Goal: Find specific page/section: Find specific page/section

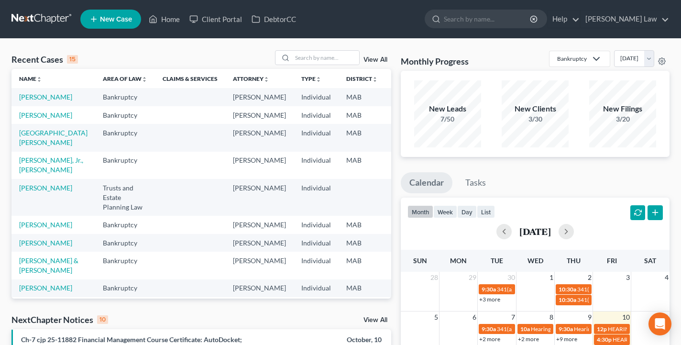
click at [486, 30] on ul "New Case Home Client Portal DebtorCC - No Result - See all results Or Press Ent…" at bounding box center [374, 19] width 589 height 25
click at [493, 21] on input "search" at bounding box center [488, 19] width 88 height 18
type input "saund"
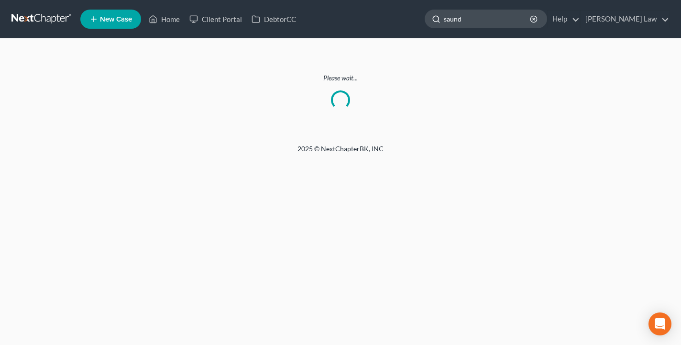
click at [528, 11] on input "saund" at bounding box center [488, 19] width 88 height 18
click at [528, 16] on input "saund" at bounding box center [488, 19] width 88 height 18
click at [538, 18] on icon "button" at bounding box center [534, 19] width 8 height 8
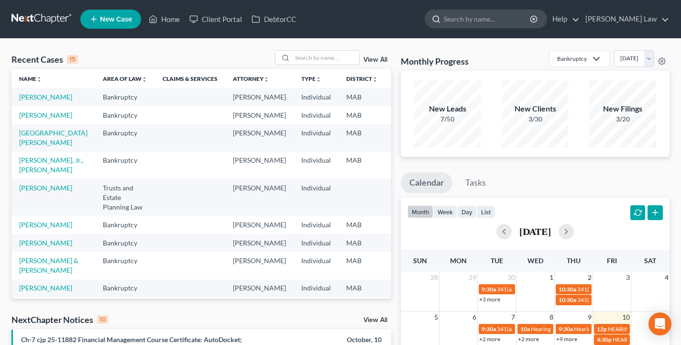
click at [485, 24] on input "search" at bounding box center [488, 19] width 88 height 18
type input "saund"
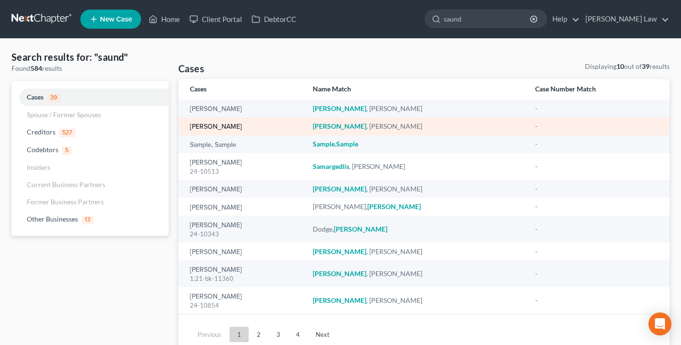
click at [207, 125] on link "[PERSON_NAME]" at bounding box center [216, 126] width 52 height 7
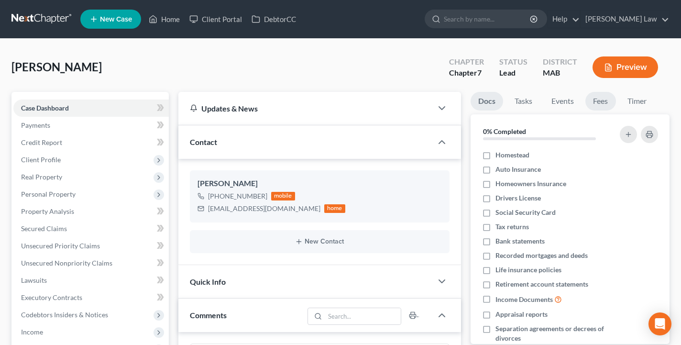
click at [600, 109] on link "Fees" at bounding box center [600, 101] width 31 height 19
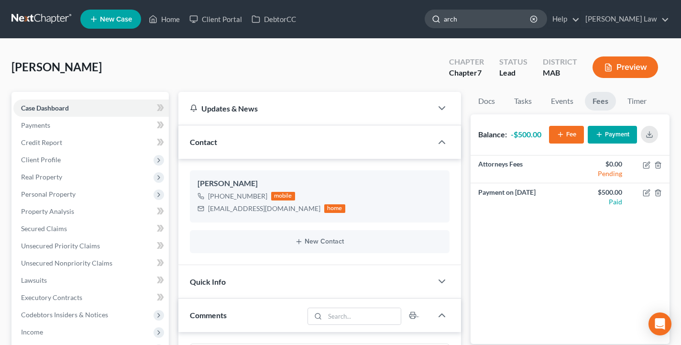
type input "arch"
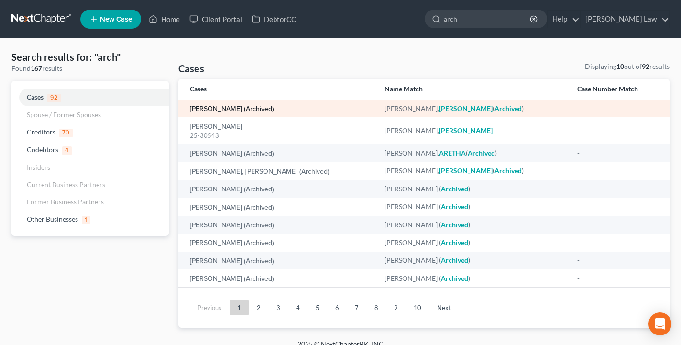
click at [243, 109] on link "Hogue, Archie (Archived)" at bounding box center [232, 109] width 84 height 7
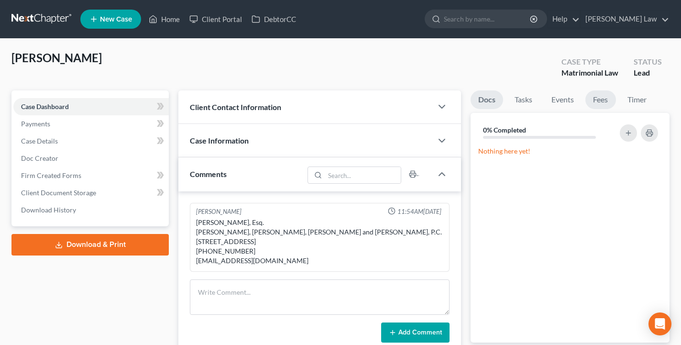
click at [594, 102] on link "Fees" at bounding box center [600, 99] width 31 height 19
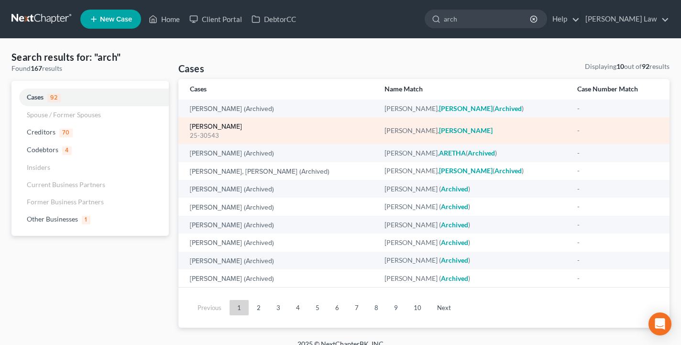
click at [217, 126] on link "[PERSON_NAME]" at bounding box center [216, 126] width 52 height 7
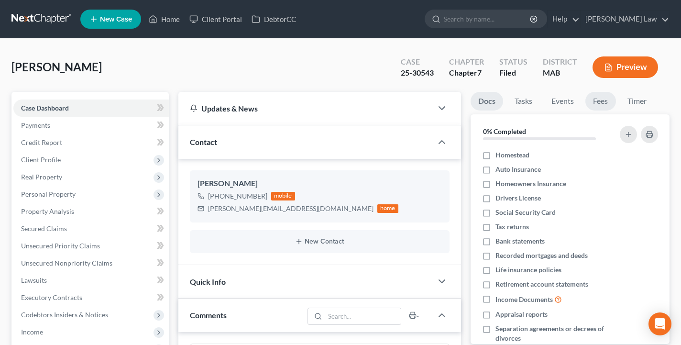
scroll to position [84, 0]
click at [606, 101] on link "Fees" at bounding box center [600, 101] width 31 height 19
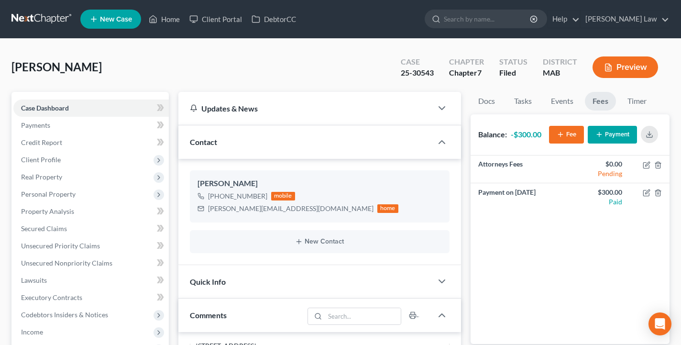
click at [608, 137] on button "Payment" at bounding box center [612, 135] width 49 height 18
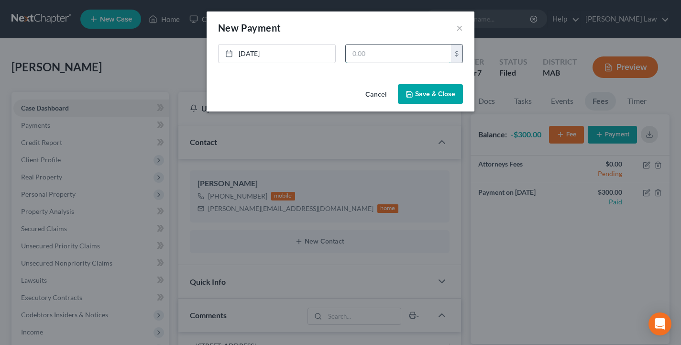
click at [374, 54] on input "text" at bounding box center [398, 53] width 105 height 18
type input "300"
click at [423, 103] on button "Save & Close" at bounding box center [430, 94] width 65 height 20
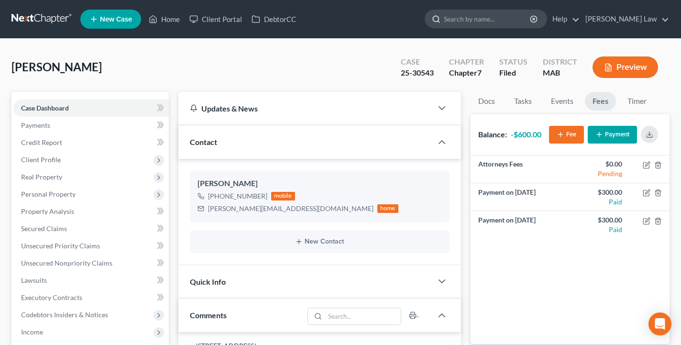
click at [526, 22] on input "search" at bounding box center [488, 19] width 88 height 18
type input "apple"
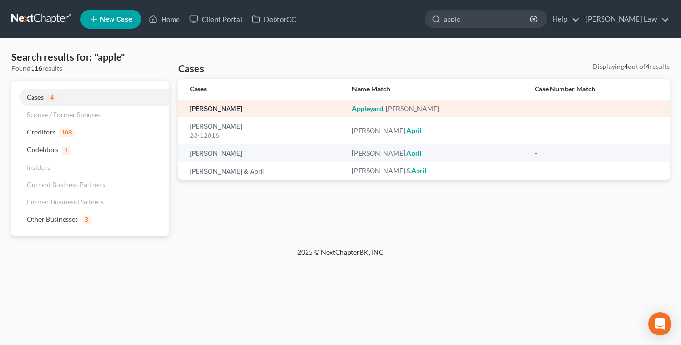
click at [235, 110] on link "Appleyard, Russel" at bounding box center [216, 109] width 52 height 7
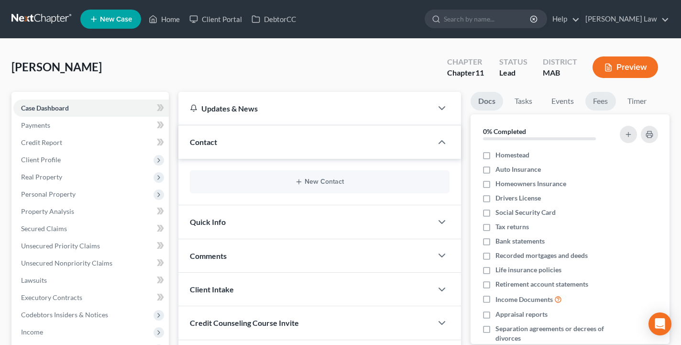
click at [593, 103] on link "Fees" at bounding box center [600, 101] width 31 height 19
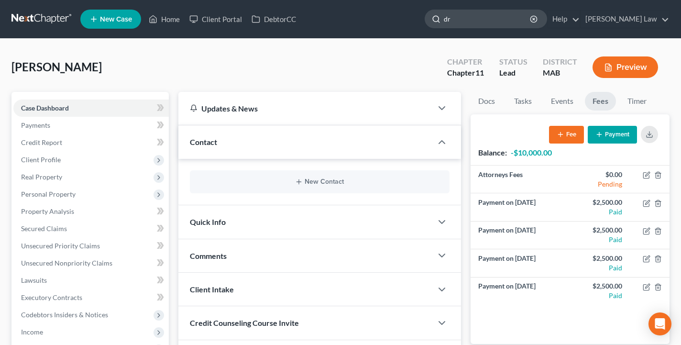
type input "dre"
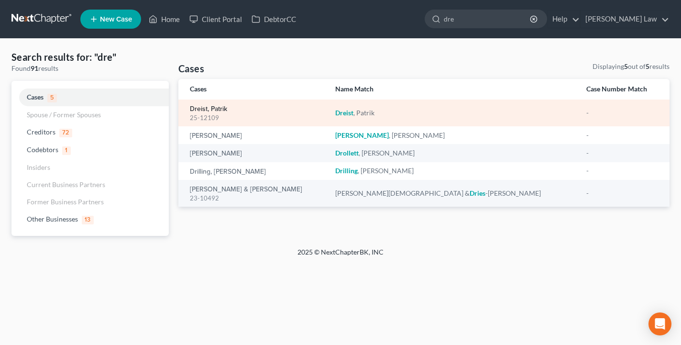
click at [217, 108] on link "Dreist, Patrik" at bounding box center [208, 109] width 37 height 7
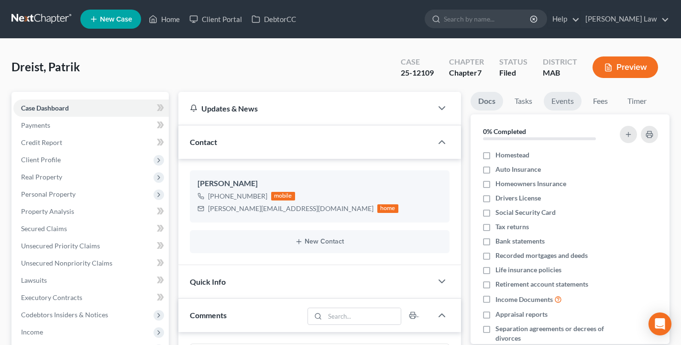
scroll to position [4, 0]
click at [598, 101] on link "Fees" at bounding box center [600, 101] width 31 height 19
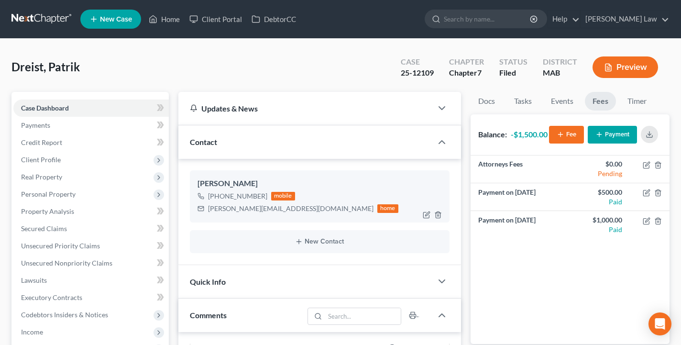
drag, startPoint x: 264, startPoint y: 194, endPoint x: 218, endPoint y: 196, distance: 45.5
click at [218, 196] on div "+1 (781) 704-1919" at bounding box center [237, 196] width 59 height 10
copy div "(781) 704-1919"
click at [337, 205] on div "+1 (781) 704-1919 mobile p.dreist@live.com home" at bounding box center [320, 202] width 244 height 25
drag, startPoint x: 260, startPoint y: 209, endPoint x: 206, endPoint y: 211, distance: 53.6
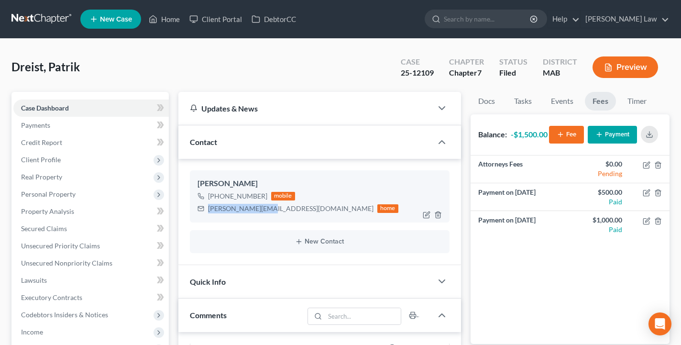
click at [206, 211] on div "p.dreist@live.com home" at bounding box center [298, 208] width 201 height 12
copy div "p.dreist@live.com"
click at [523, 15] on input "search" at bounding box center [488, 19] width 88 height 18
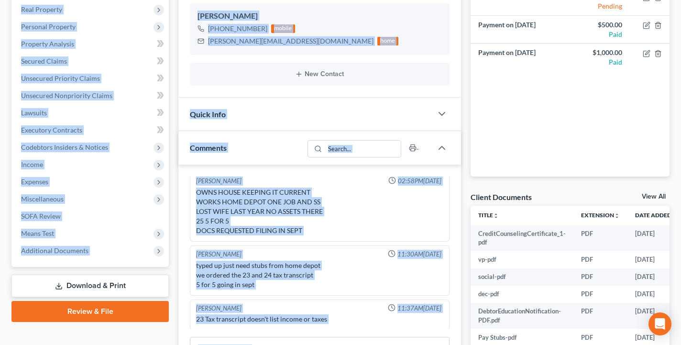
scroll to position [248, 0]
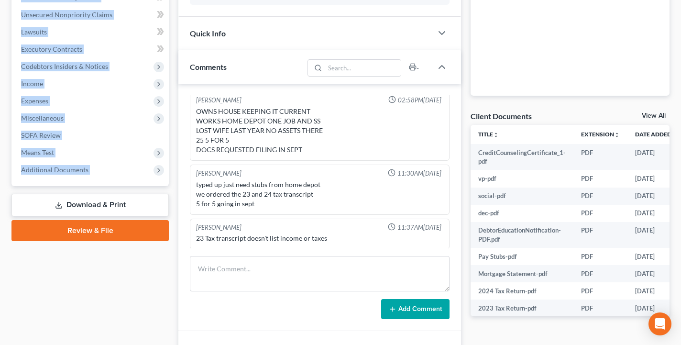
drag, startPoint x: 178, startPoint y: 85, endPoint x: 144, endPoint y: 206, distance: 126.0
click at [144, 206] on div "Dreist, Patrik Upgraded Case 25-12109 Chapter Chapter 7 Status Filed District M…" at bounding box center [340, 137] width 658 height 671
click at [102, 291] on div "Case Dashboard Payments Invoices Payments Payments Credit Report Client Profile" at bounding box center [90, 155] width 167 height 622
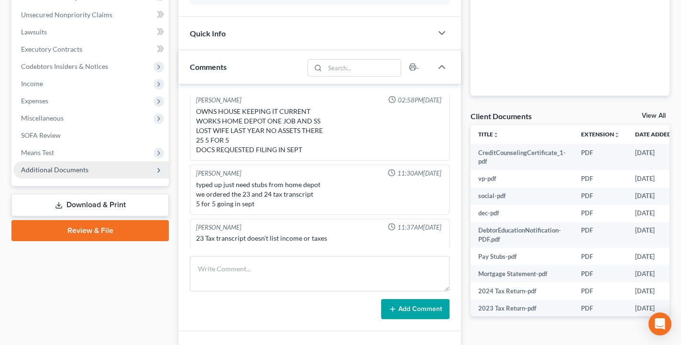
click at [109, 166] on span "Additional Documents" at bounding box center [90, 169] width 155 height 17
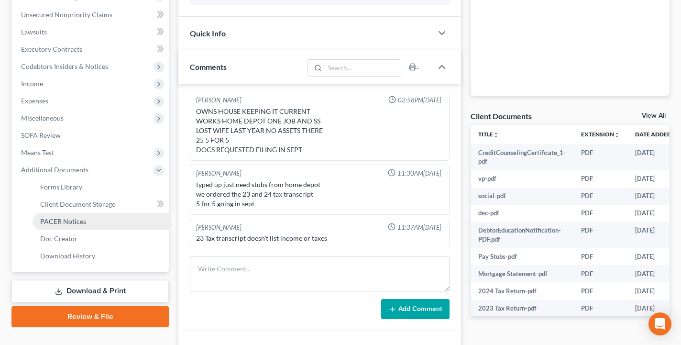
click at [93, 220] on link "PACER Notices" at bounding box center [101, 221] width 136 height 17
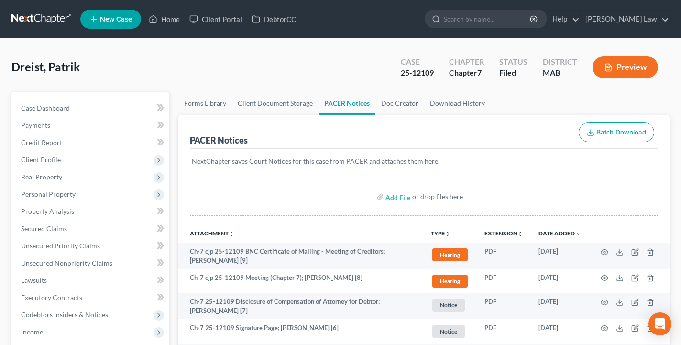
click at [666, 151] on div "PACER Notices Batch Download NextChapter saves Court Notices for this case from…" at bounding box center [423, 291] width 491 height 352
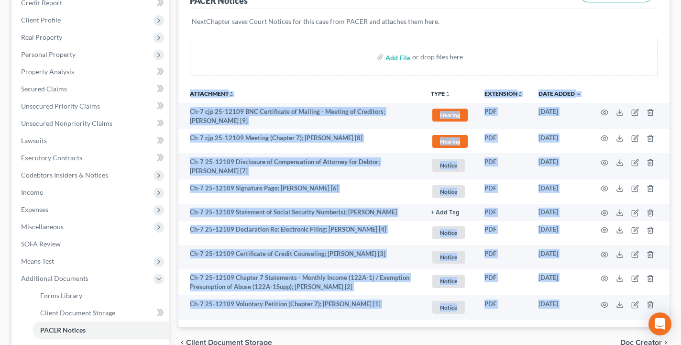
scroll to position [144, 0]
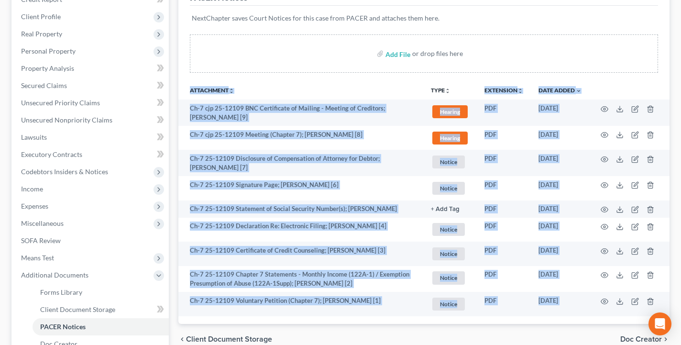
drag, startPoint x: 588, startPoint y: 210, endPoint x: 551, endPoint y: 346, distance: 140.9
click at [551, 344] on html "Home New Case Client Portal DebtorCC Benner Law jbenner@tbennerlaw.com My Accou…" at bounding box center [340, 163] width 681 height 612
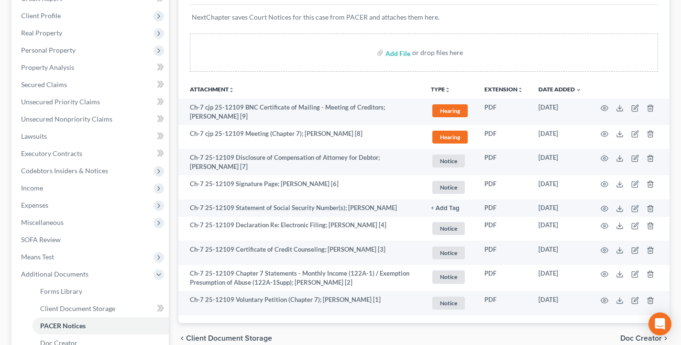
click at [558, 51] on div "Add File or drop files here" at bounding box center [424, 52] width 468 height 38
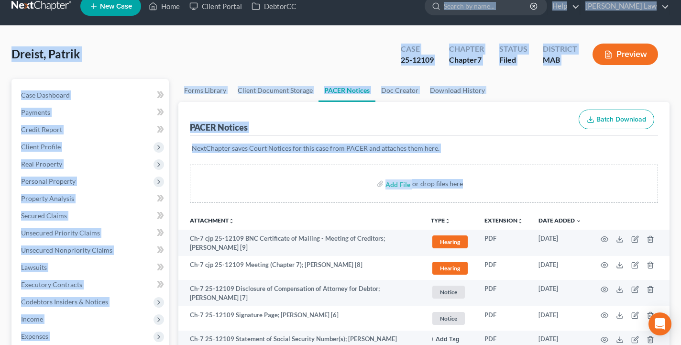
scroll to position [0, 0]
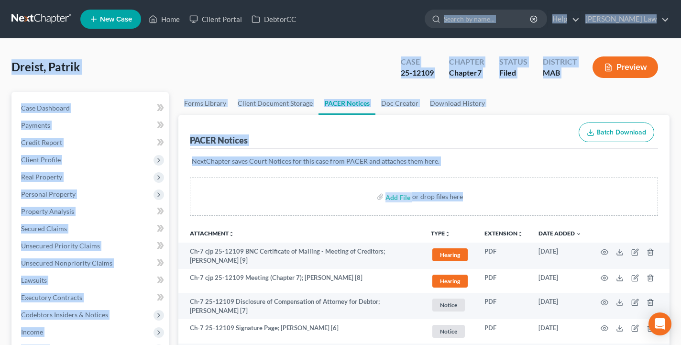
drag, startPoint x: 558, startPoint y: 51, endPoint x: 559, endPoint y: -54, distance: 104.3
click at [559, 0] on html "Home New Case Client Portal DebtorCC Benner Law jbenner@tbennerlaw.com My Accou…" at bounding box center [340, 306] width 681 height 612
click at [525, 18] on input "search" at bounding box center [488, 19] width 88 height 18
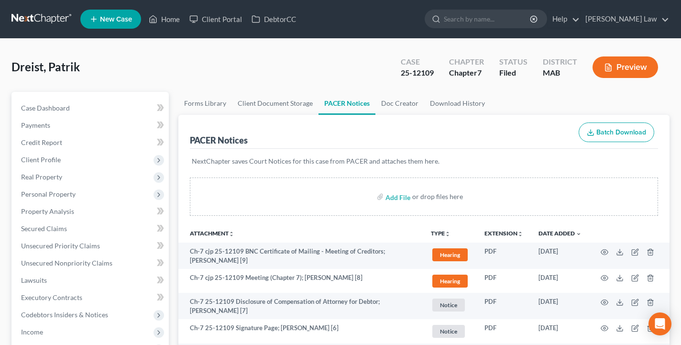
click at [539, 84] on div "Case 25-12109 Chapter Chapter 7 Status Filed District MAB Preview" at bounding box center [529, 67] width 280 height 34
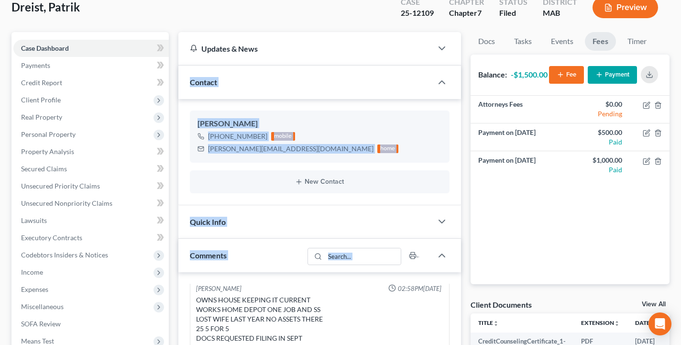
scroll to position [56, 0]
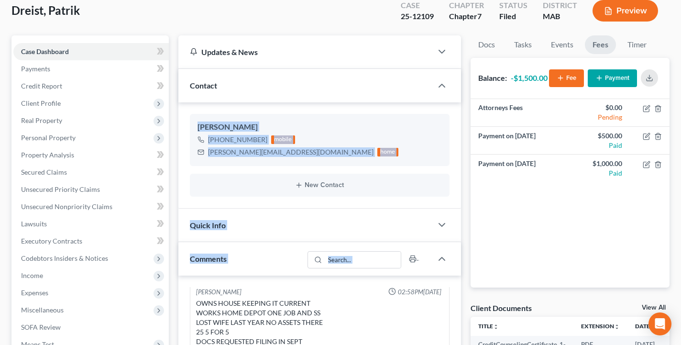
drag, startPoint x: 464, startPoint y: 116, endPoint x: 456, endPoint y: 88, distance: 28.9
click at [458, 89] on div "Updates & News × Massachusetts District Notes Take a look at NextChapter's Dist…" at bounding box center [320, 346] width 292 height 622
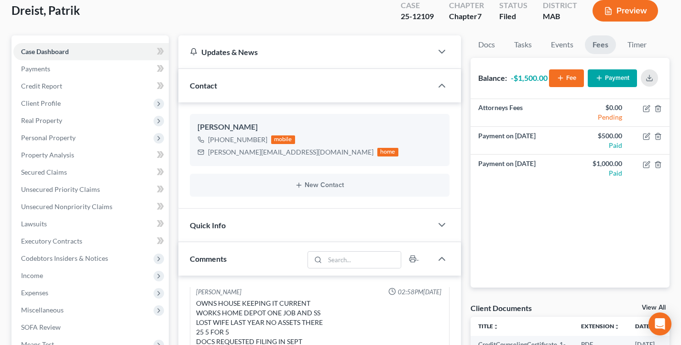
click at [270, 2] on div "Dreist, Patrik Upgraded Case 25-12109 Chapter Chapter 7 Status Filed District M…" at bounding box center [340, 15] width 658 height 42
